Goal: Find contact information: Find contact information

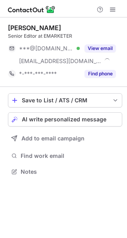
scroll to position [166, 127]
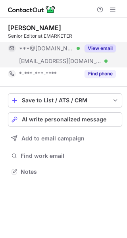
click at [96, 48] on button "View email" at bounding box center [100, 48] width 31 height 8
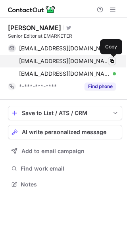
click at [112, 60] on span at bounding box center [112, 61] width 6 height 6
